Goal: Check status: Check status

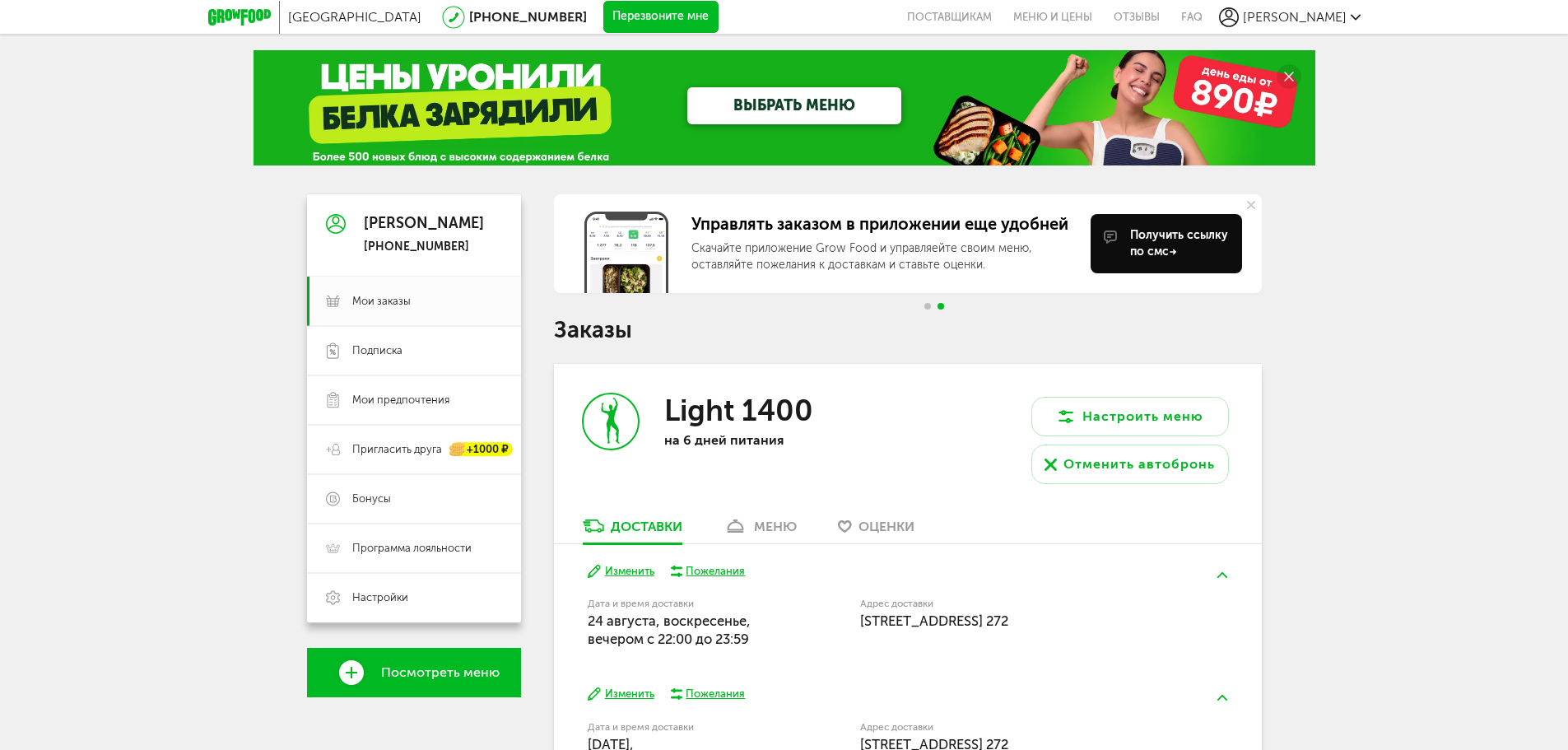
scroll to position [165, 0]
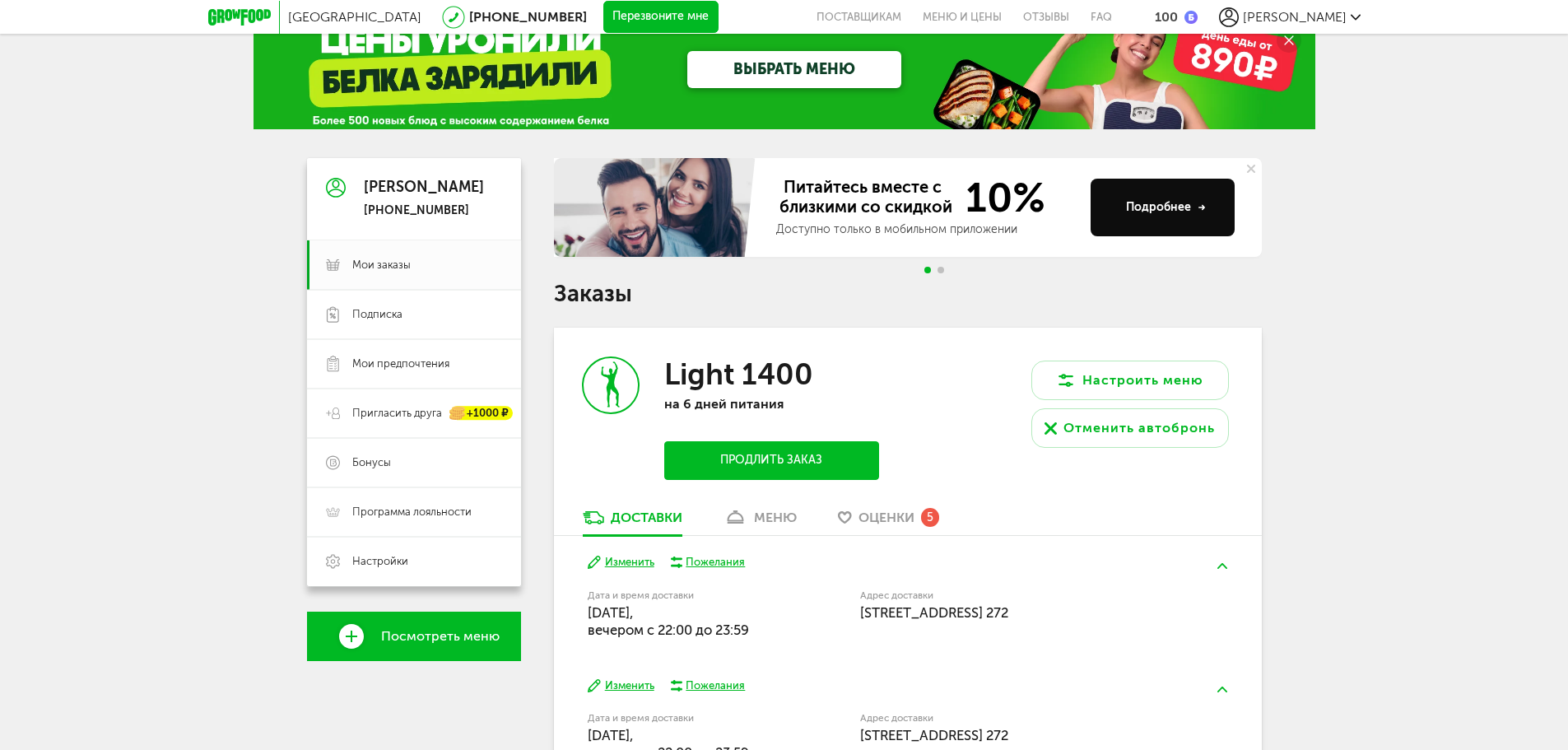
scroll to position [151, 0]
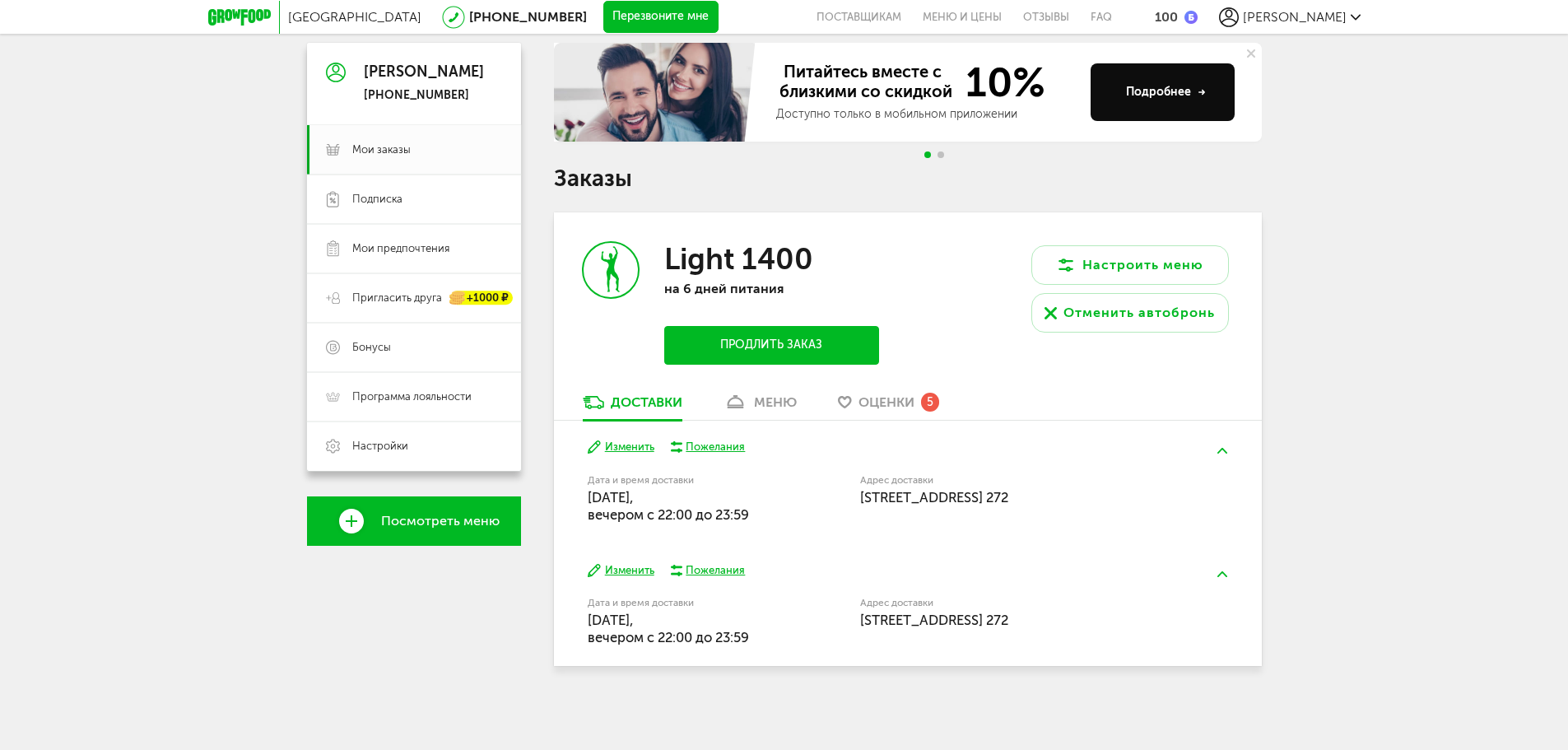
click at [911, 396] on span "Оценки" at bounding box center [886, 402] width 55 height 15
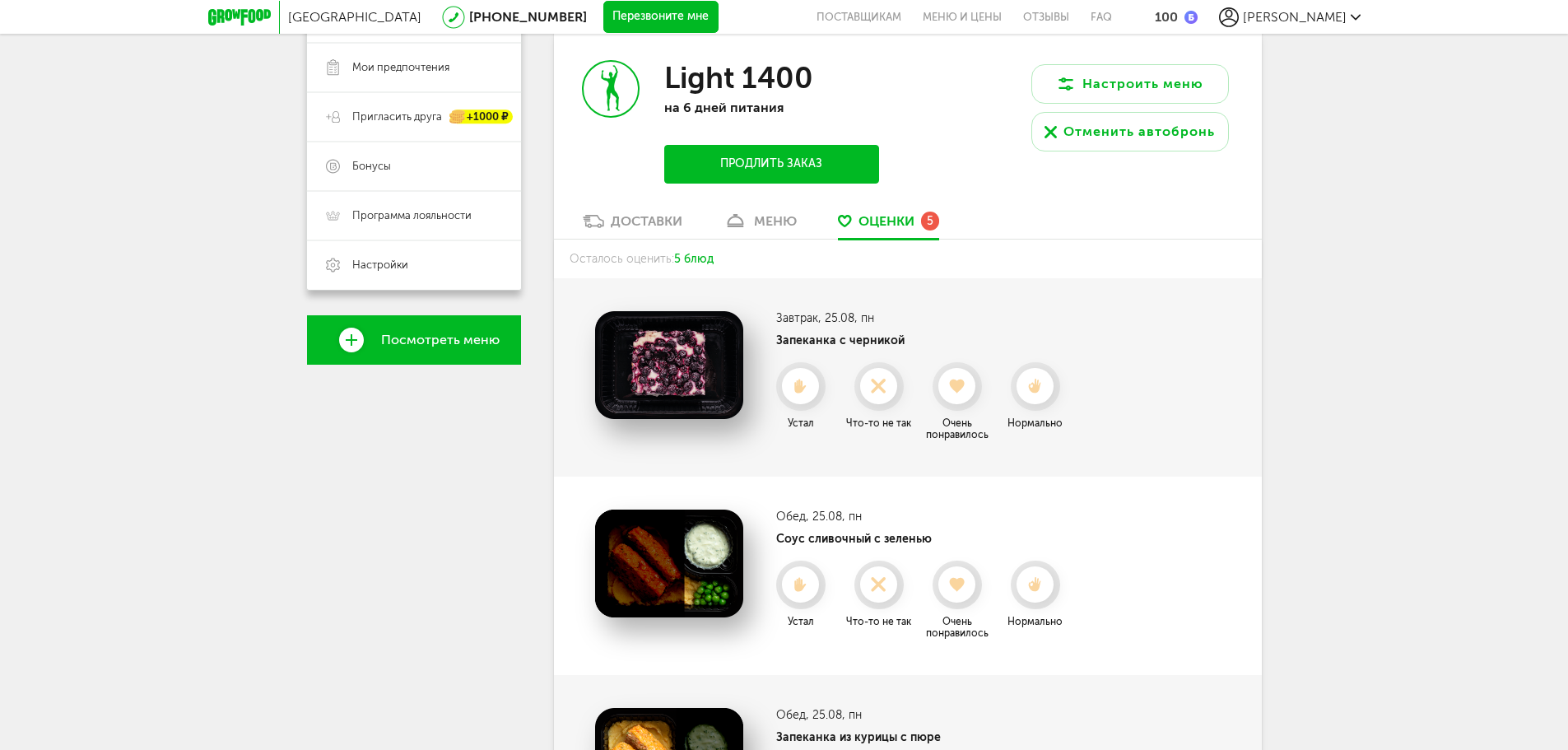
scroll to position [334, 0]
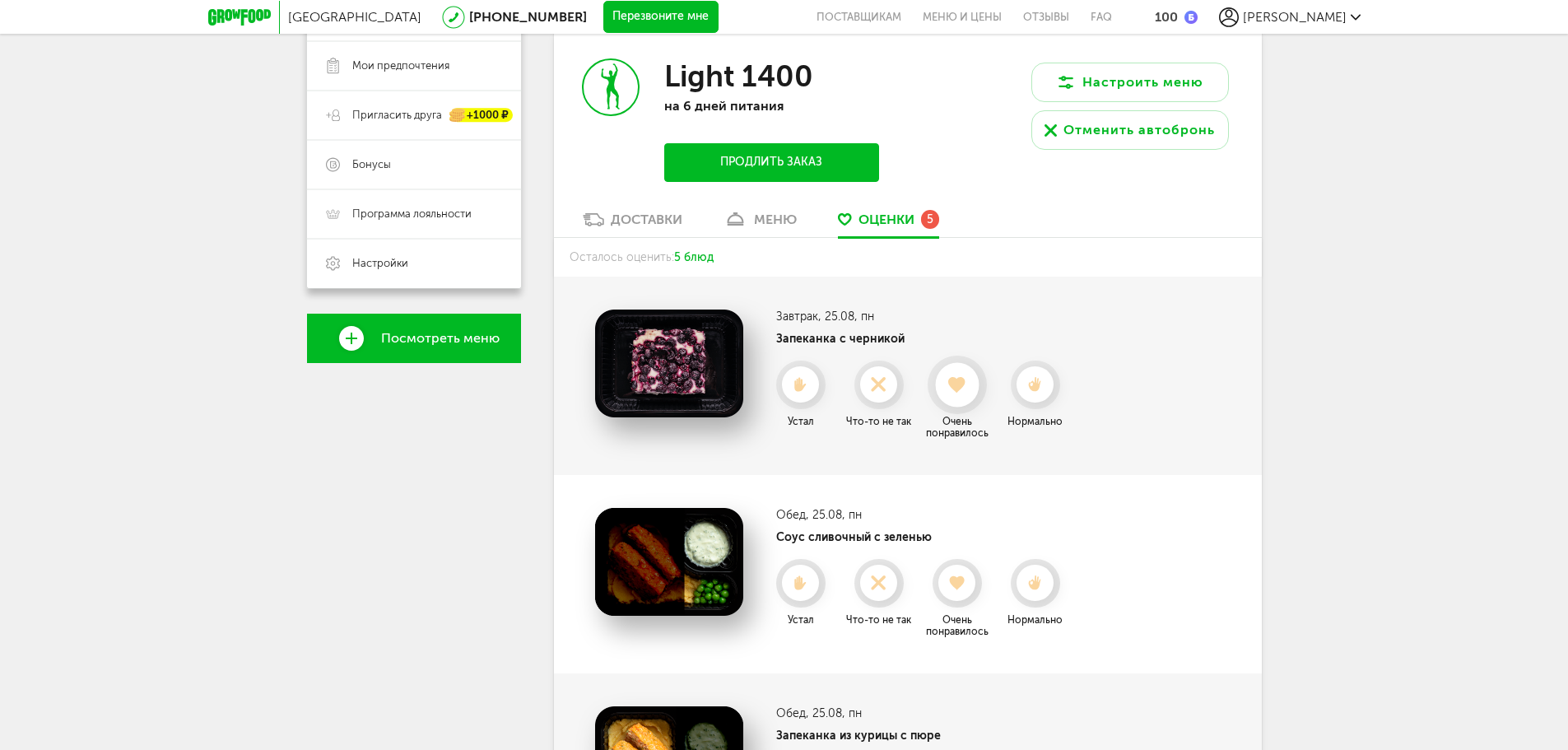
click at [945, 386] on icon at bounding box center [957, 385] width 44 height 18
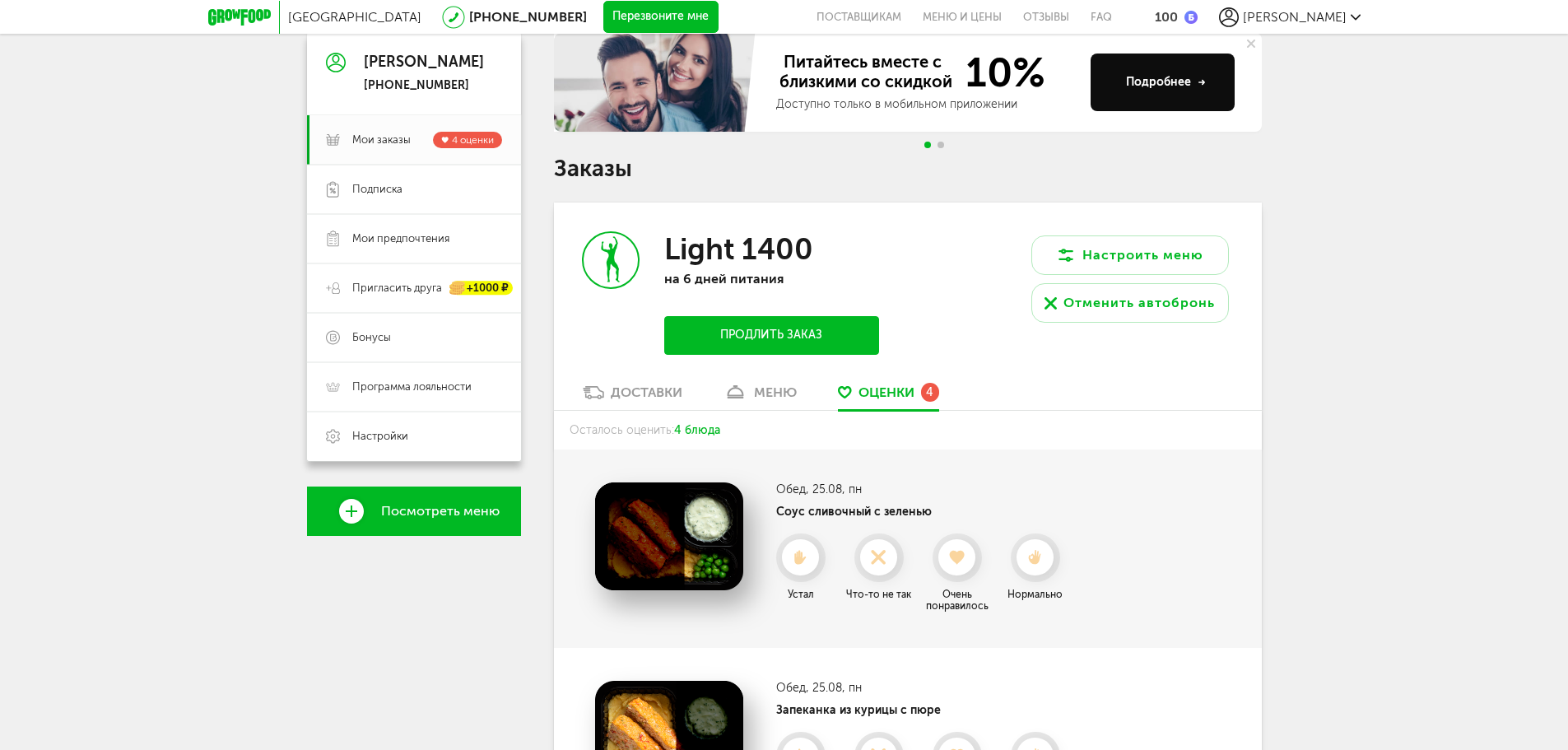
click at [610, 386] on div "Доставки" at bounding box center [646, 392] width 72 height 15
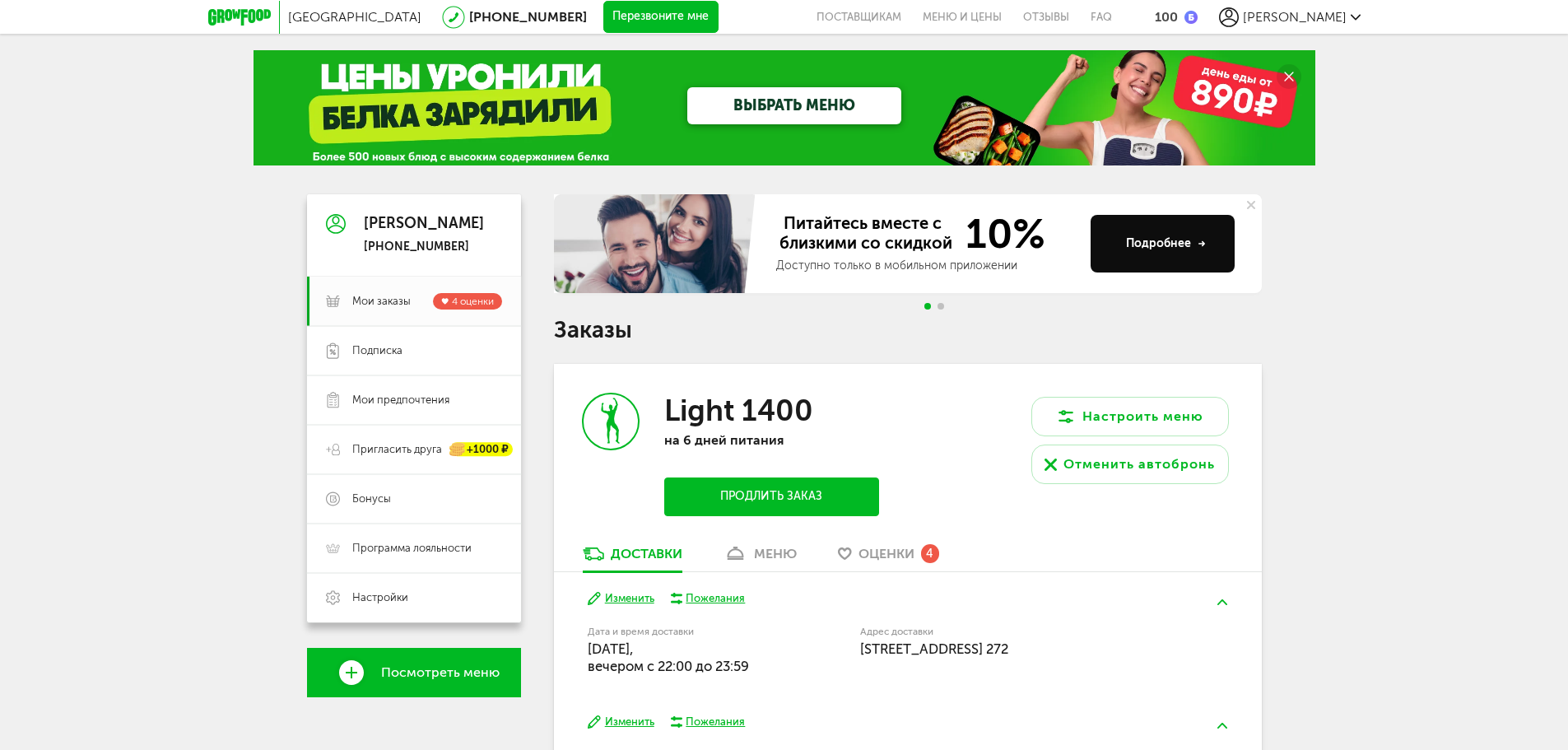
click at [1252, 203] on use at bounding box center [1250, 205] width 9 height 9
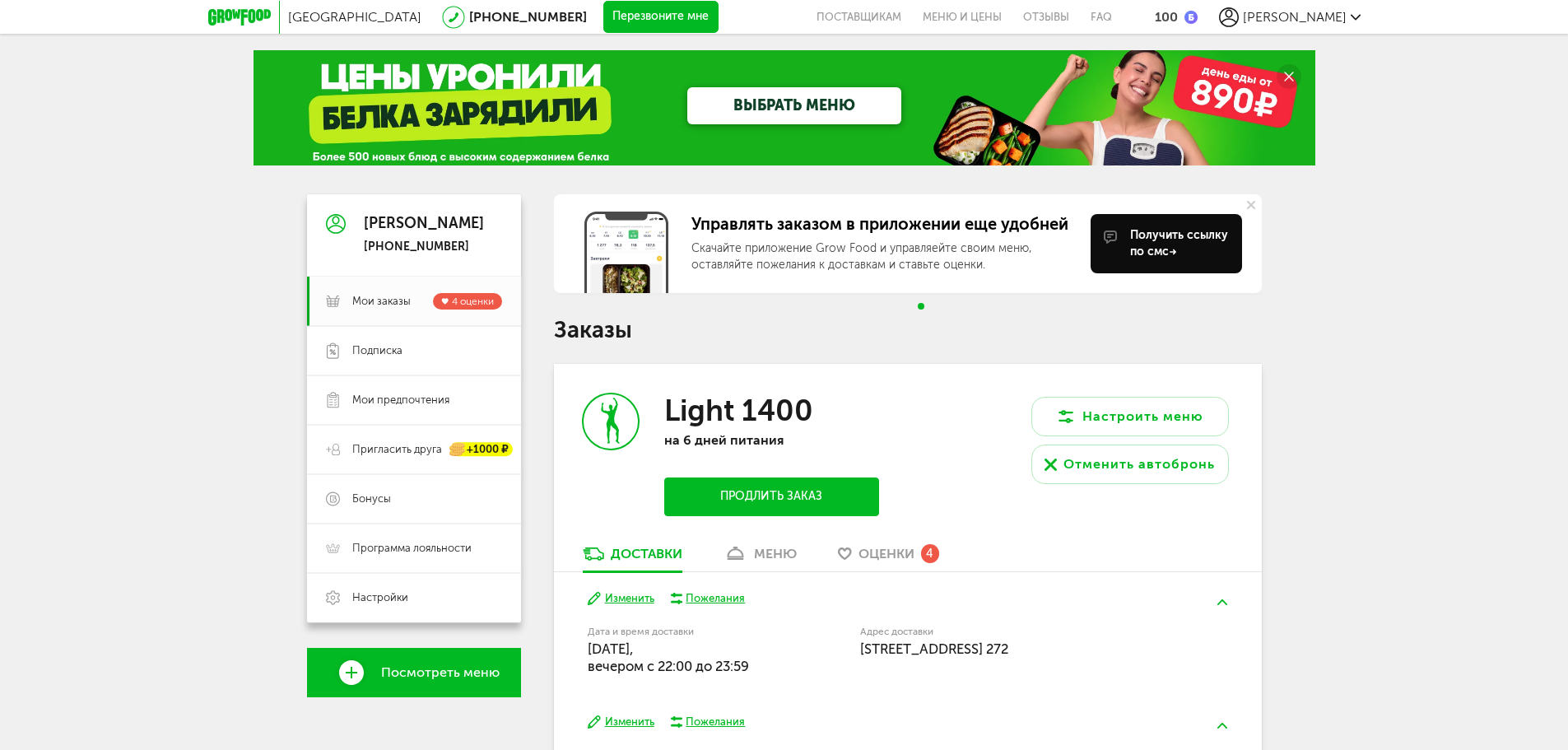
click at [1297, 70] on circle at bounding box center [1289, 77] width 25 height 25
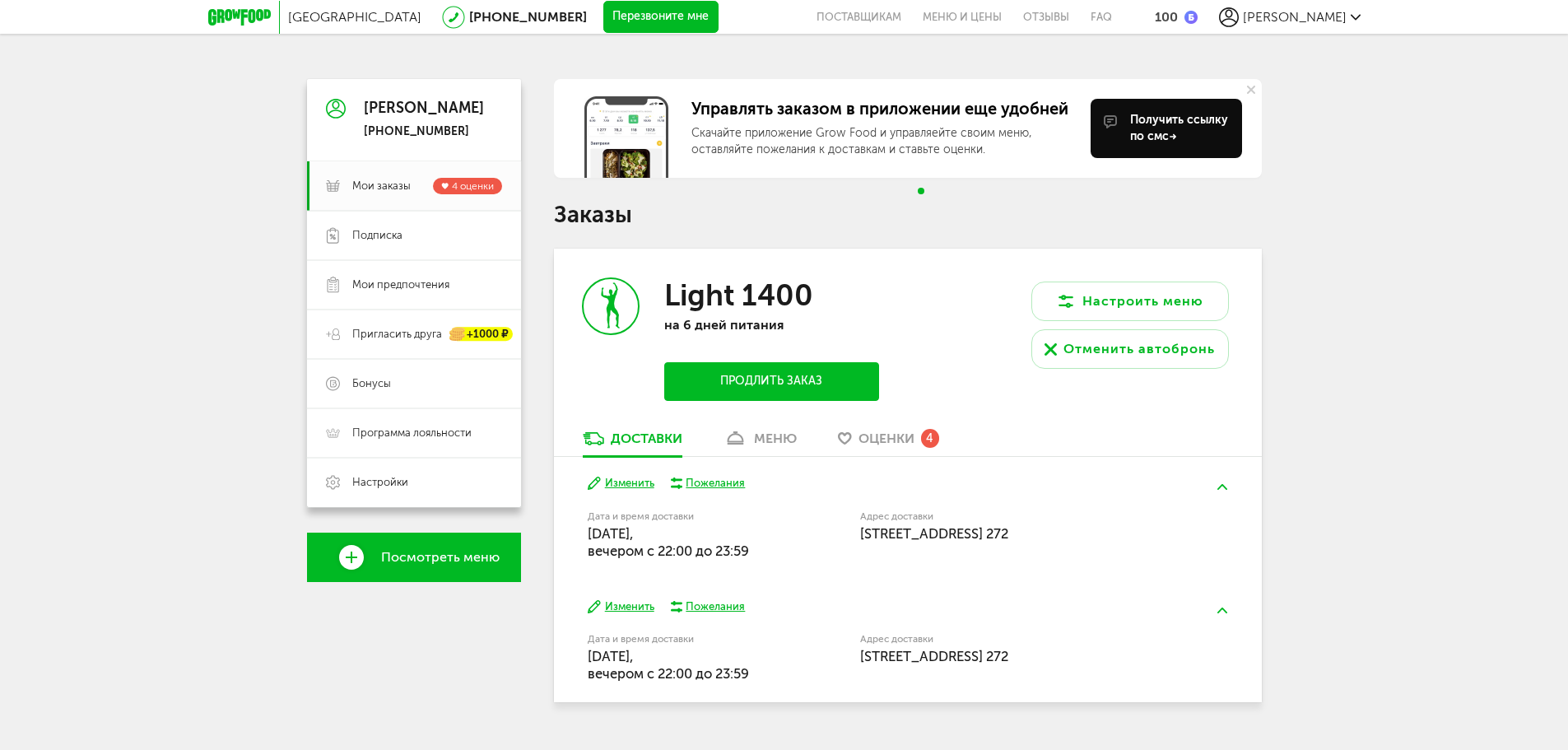
click at [1248, 89] on icon at bounding box center [1250, 89] width 9 height 9
